Goal: Find specific page/section: Find specific page/section

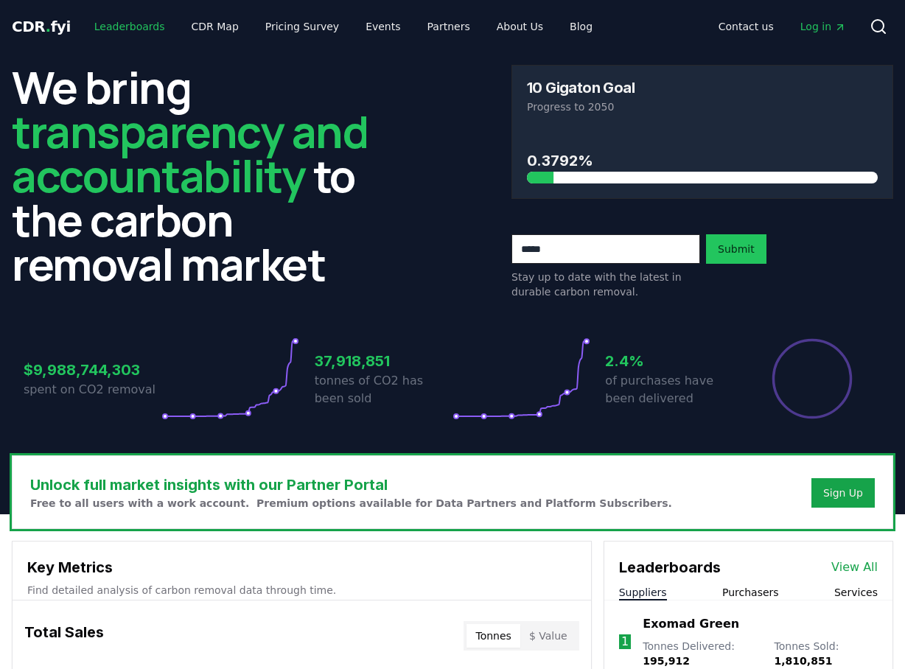
click at [122, 28] on link "Leaderboards" at bounding box center [130, 26] width 94 height 27
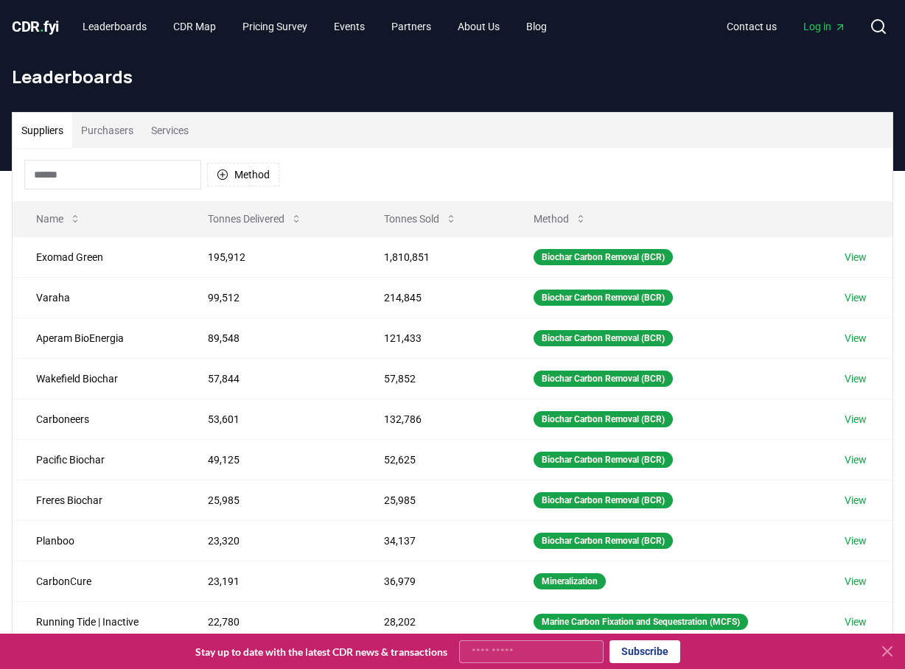
click at [174, 137] on button "Services" at bounding box center [169, 130] width 55 height 35
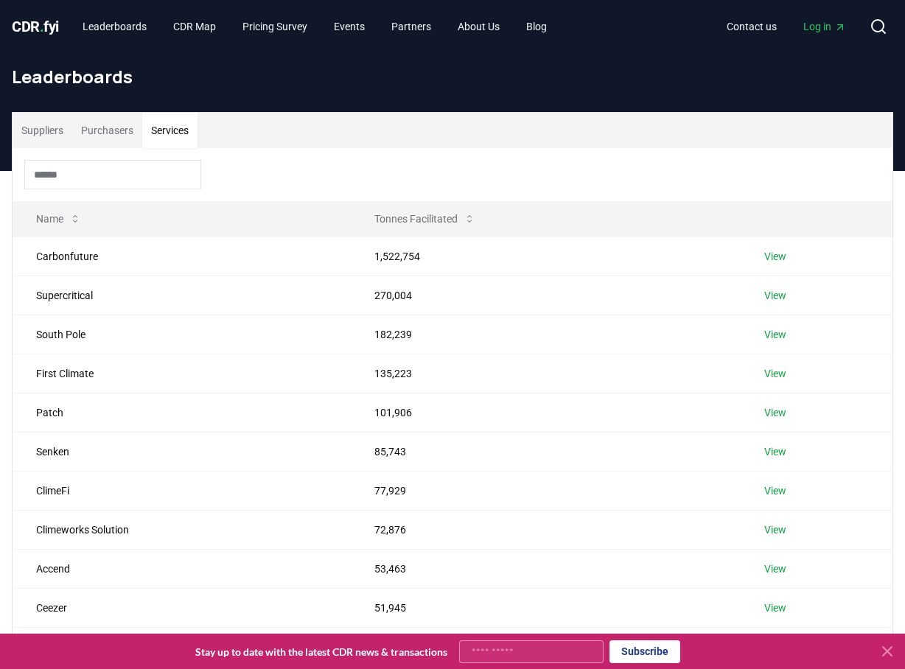
click at [149, 167] on input at bounding box center [112, 174] width 177 height 29
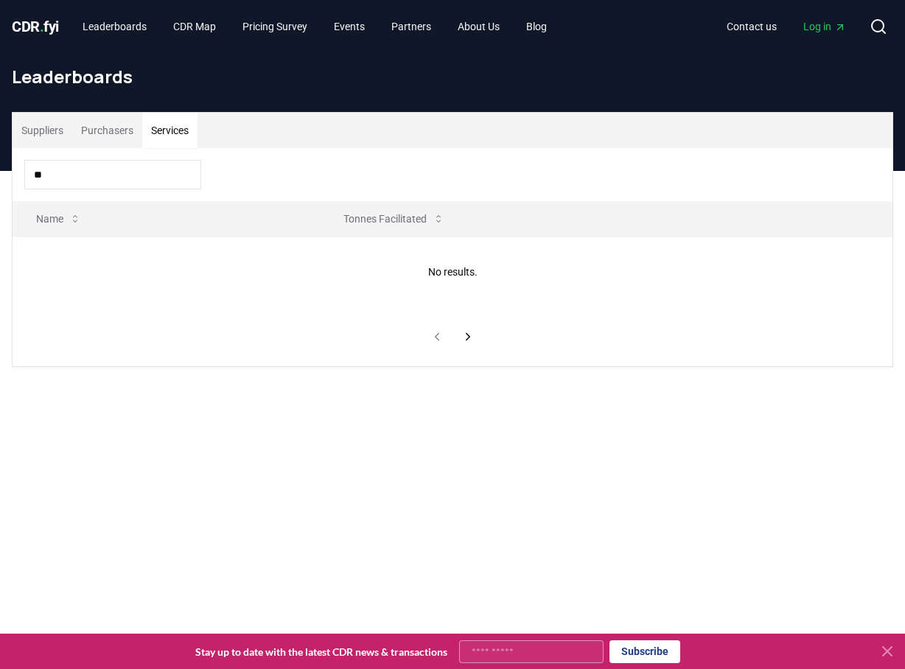
type input "*"
